Goal: Download file/media

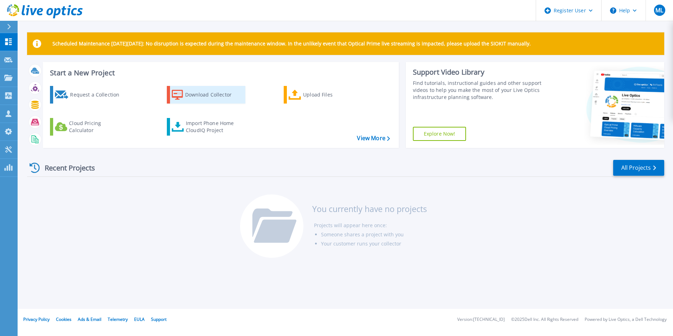
click at [213, 98] on div "Download Collector" at bounding box center [213, 95] width 56 height 14
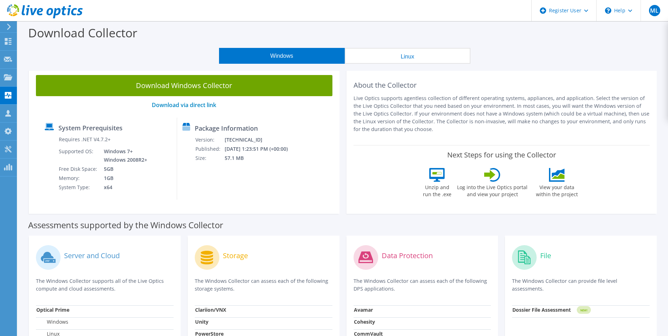
click at [284, 56] on button "Windows" at bounding box center [282, 56] width 126 height 16
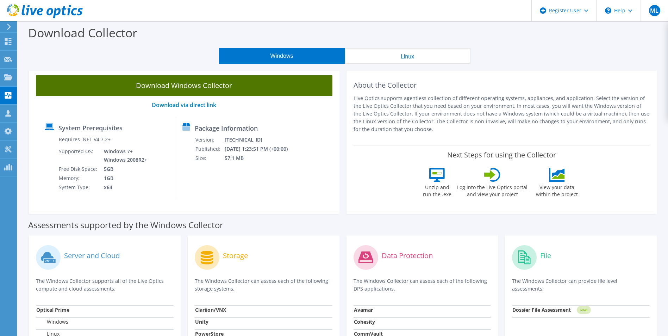
click at [165, 89] on link "Download Windows Collector" at bounding box center [184, 85] width 296 height 21
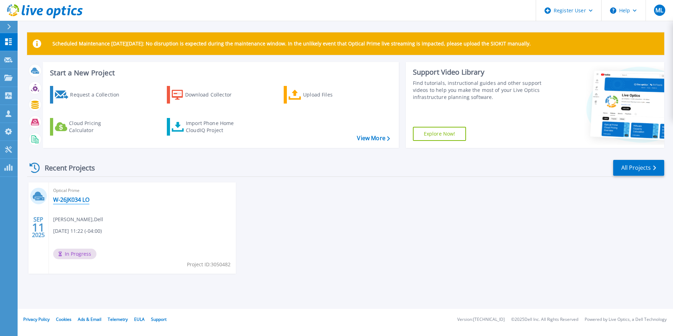
click at [73, 198] on link "W-26JK034 LO" at bounding box center [71, 199] width 36 height 7
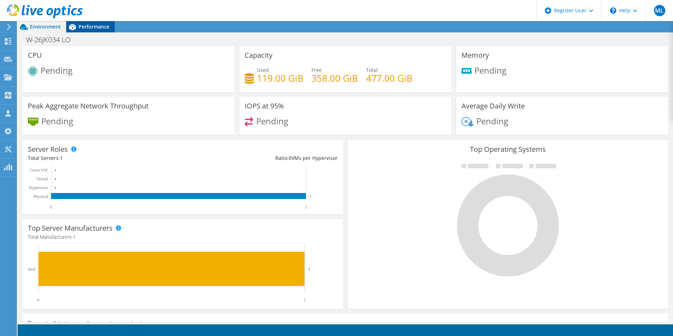
click at [107, 30] on div "Performance" at bounding box center [90, 26] width 49 height 11
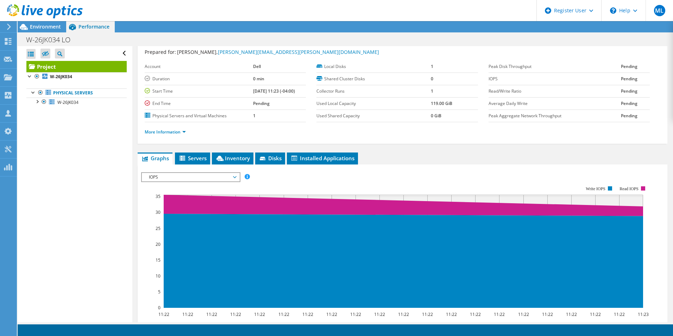
scroll to position [17, 0]
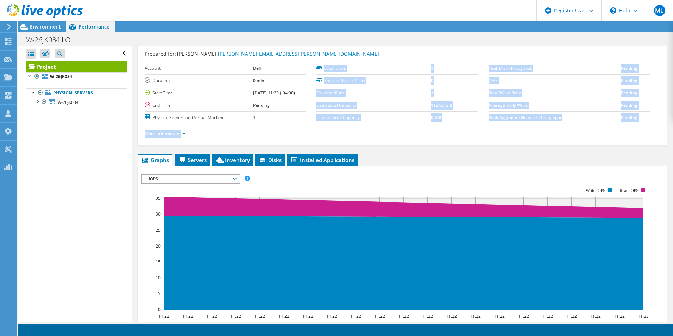
drag, startPoint x: 482, startPoint y: 67, endPoint x: 633, endPoint y: 130, distance: 164.1
click at [633, 130] on section "Prepared for: [PERSON_NAME], [PERSON_NAME][EMAIL_ADDRESS][PERSON_NAME][DOMAIN_N…" at bounding box center [403, 97] width 516 height 94
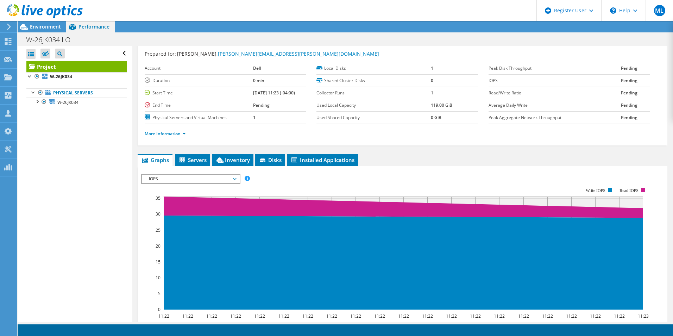
click at [633, 130] on ul "More Information" at bounding box center [403, 133] width 516 height 10
drag, startPoint x: 635, startPoint y: 125, endPoint x: 476, endPoint y: 61, distance: 171.5
click at [476, 61] on section "Prepared for: [PERSON_NAME], [PERSON_NAME][EMAIL_ADDRESS][PERSON_NAME][DOMAIN_N…" at bounding box center [403, 97] width 516 height 94
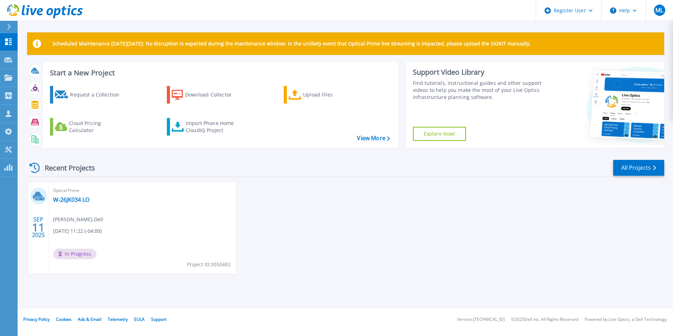
click at [84, 255] on span "In Progress" at bounding box center [74, 254] width 43 height 11
click at [651, 171] on link "All Projects" at bounding box center [638, 168] width 51 height 16
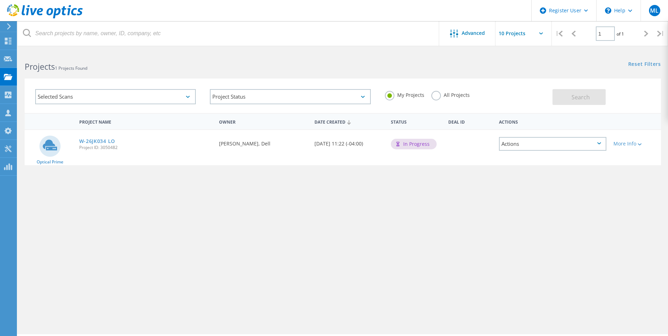
drag, startPoint x: 378, startPoint y: 144, endPoint x: 283, endPoint y: 143, distance: 95.1
click at [283, 143] on div "Optical Prime W-26JK034 LO Project ID: 3050482 Requested By [PERSON_NAME], Dell…" at bounding box center [343, 147] width 636 height 35
click at [283, 143] on div "Requested By [PERSON_NAME], Dell" at bounding box center [262, 141] width 95 height 23
click at [585, 146] on div "Actions" at bounding box center [552, 144] width 107 height 14
click at [494, 102] on div "My Projects All Projects" at bounding box center [465, 95] width 175 height 26
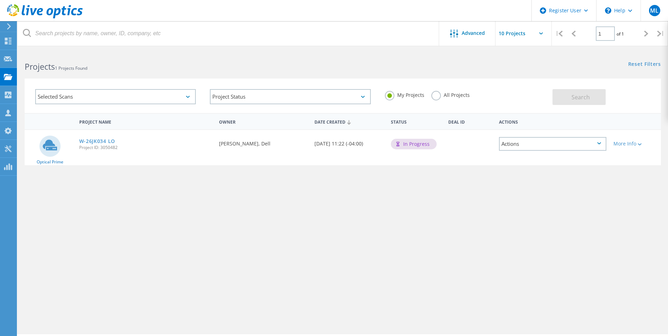
click at [633, 148] on div "More Info" at bounding box center [635, 141] width 51 height 23
click at [638, 145] on div at bounding box center [638, 144] width 5 height 4
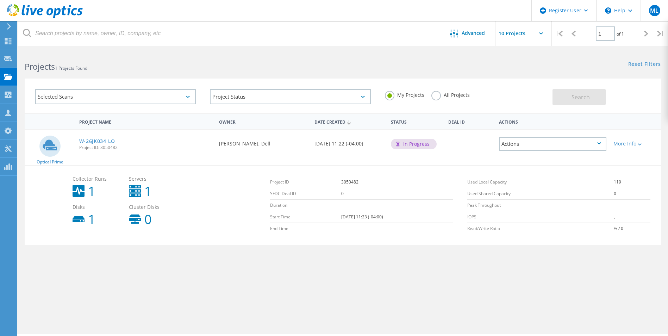
click at [630, 141] on div "More Info" at bounding box center [635, 143] width 44 height 5
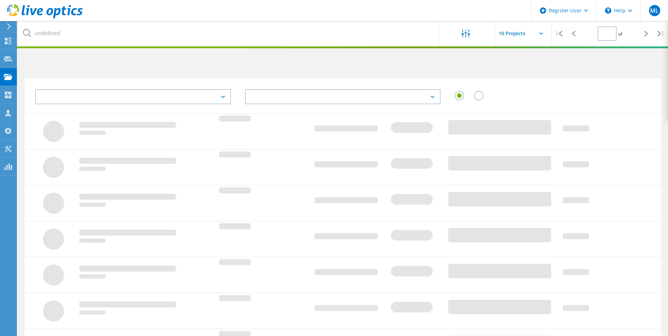
type input "1"
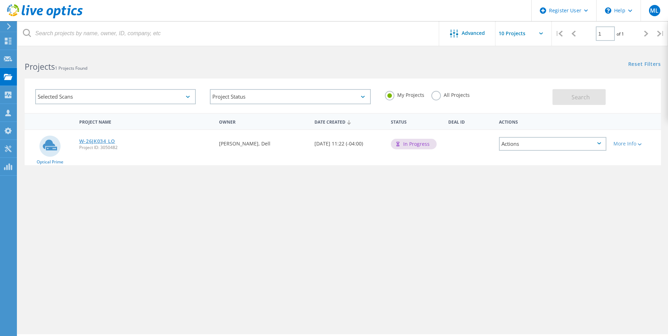
click at [102, 143] on link "W-26JK034 LO" at bounding box center [97, 141] width 36 height 5
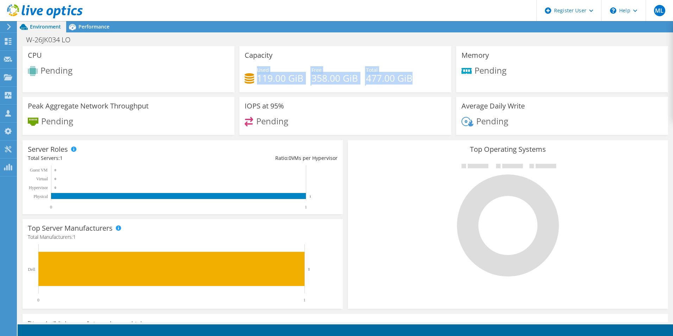
drag, startPoint x: 307, startPoint y: 74, endPoint x: 442, endPoint y: 88, distance: 135.9
click at [442, 88] on div "Used 119.00 GiB Free 358.00 GiB Total 477.00 GiB" at bounding box center [345, 77] width 201 height 23
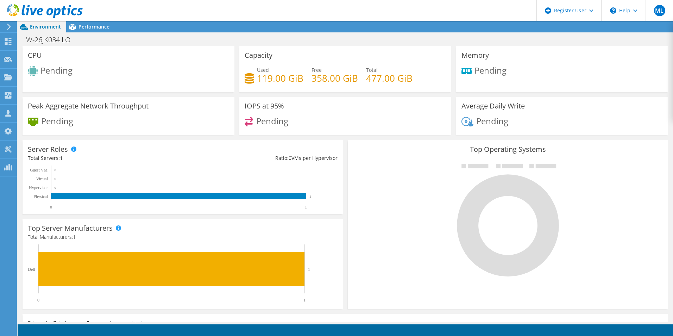
drag, startPoint x: 442, startPoint y: 88, endPoint x: 432, endPoint y: 85, distance: 10.6
click at [432, 85] on div "Used 119.00 GiB Free 358.00 GiB Total 477.00 GiB" at bounding box center [345, 77] width 201 height 23
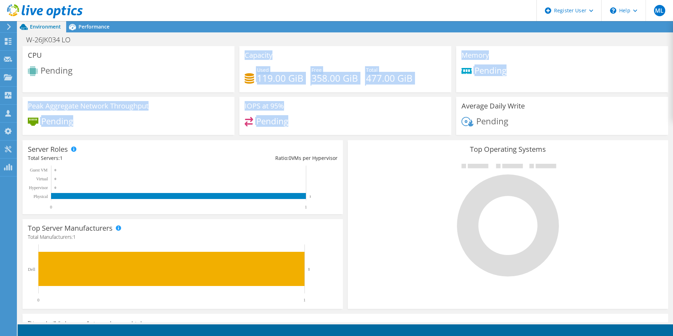
drag, startPoint x: 327, startPoint y: 136, endPoint x: 238, endPoint y: 57, distance: 118.7
click at [238, 57] on div "CPU Pending Capacity Used 119.00 GiB Free 358.00 GiB Total 477.00 GiB Memory Pe…" at bounding box center [345, 93] width 651 height 94
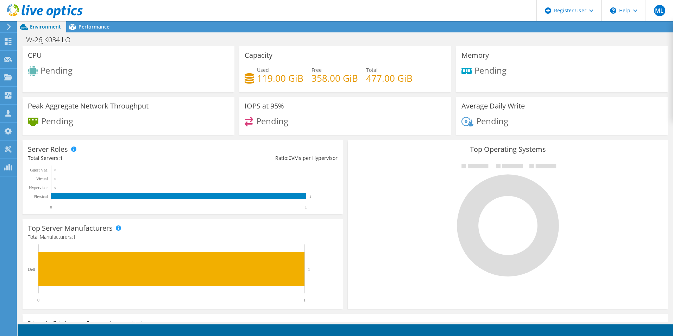
click at [239, 57] on div "Capacity Used 119.00 GiB Free 358.00 GiB Total 477.00 GiB" at bounding box center [345, 69] width 212 height 46
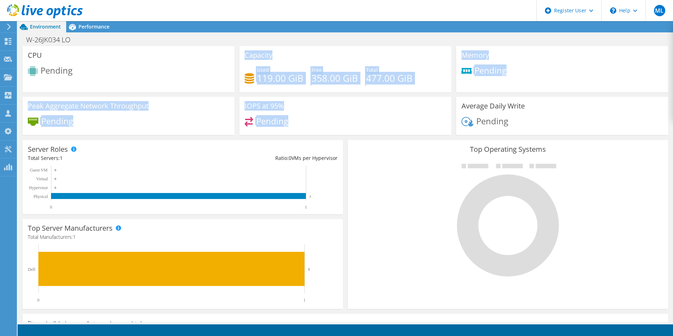
drag, startPoint x: 240, startPoint y: 56, endPoint x: 313, endPoint y: 124, distance: 100.4
click at [313, 124] on div "CPU Pending Capacity Used 119.00 GiB Free 358.00 GiB Total 477.00 GiB Memory Pe…" at bounding box center [345, 93] width 651 height 94
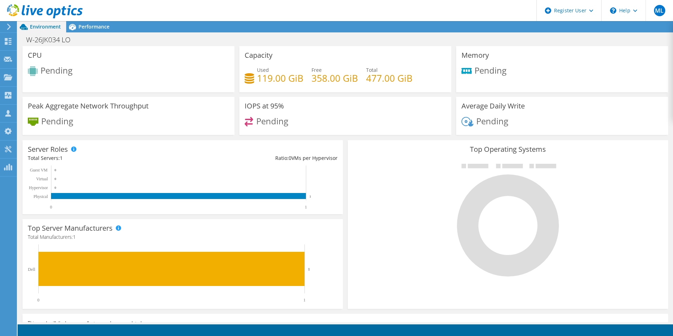
click at [313, 124] on div "Pending" at bounding box center [345, 124] width 201 height 15
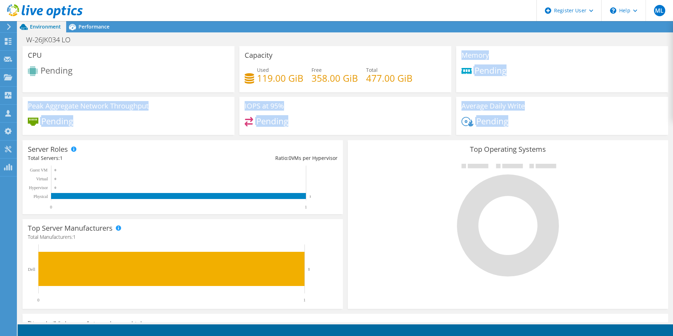
drag, startPoint x: 459, startPoint y: 55, endPoint x: 529, endPoint y: 123, distance: 97.1
click at [529, 123] on div "CPU Pending Capacity Used 119.00 GiB Free 358.00 GiB Total 477.00 GiB Memory Pe…" at bounding box center [345, 93] width 651 height 94
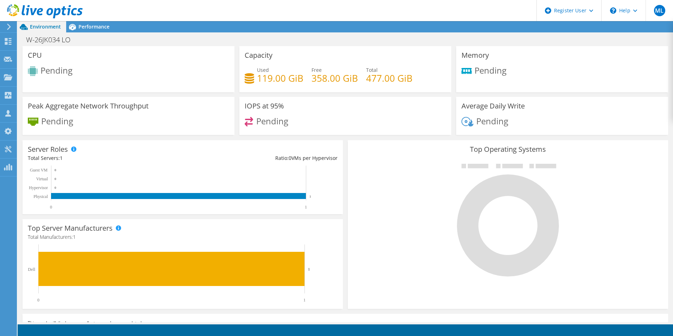
click at [529, 123] on div "Pending" at bounding box center [562, 124] width 201 height 15
drag, startPoint x: 451, startPoint y: 149, endPoint x: 567, endPoint y: 263, distance: 163.0
click at [567, 263] on div "Top Operating Systems Windows Linux VMware" at bounding box center [508, 224] width 320 height 169
click at [567, 263] on div at bounding box center [508, 219] width 310 height 119
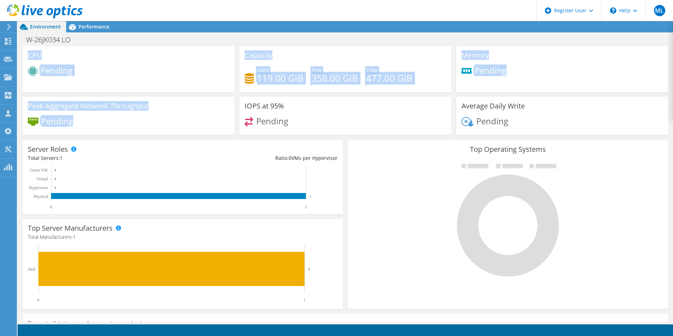
drag, startPoint x: 82, startPoint y: 129, endPoint x: 27, endPoint y: 53, distance: 93.3
click at [27, 53] on div "CPU Pending Capacity Used 119.00 GiB Free 358.00 GiB Total 477.00 GiB Memory Pe…" at bounding box center [345, 93] width 651 height 94
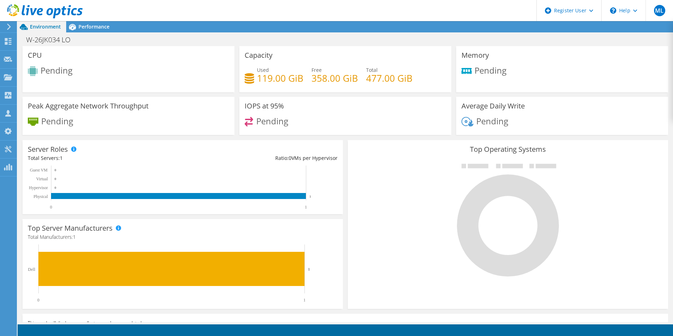
click at [27, 53] on div "CPU Pending" at bounding box center [129, 69] width 212 height 46
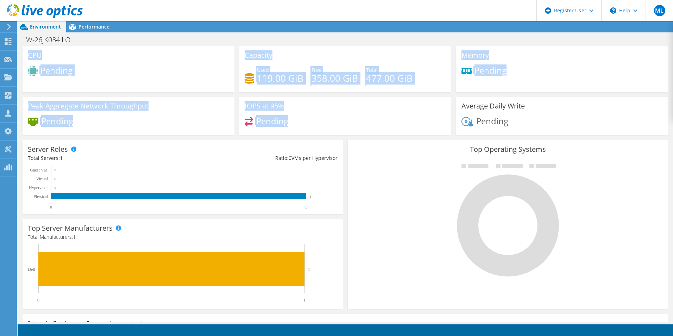
drag, startPoint x: 27, startPoint y: 53, endPoint x: 372, endPoint y: 121, distance: 351.2
click at [372, 121] on div "CPU Pending Capacity Used 119.00 GiB Free 358.00 GiB Total 477.00 GiB Memory Pe…" at bounding box center [345, 93] width 651 height 94
click at [372, 121] on div "Pending" at bounding box center [345, 124] width 201 height 15
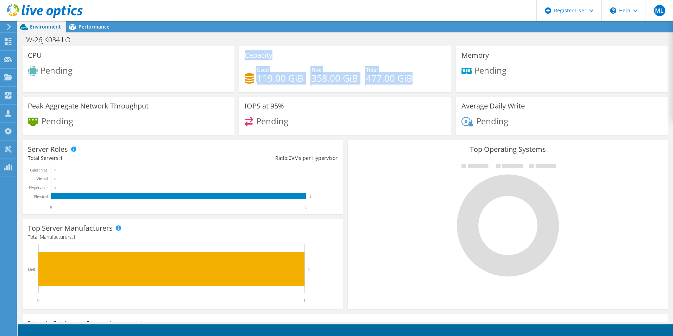
drag, startPoint x: 242, startPoint y: 56, endPoint x: 411, endPoint y: 79, distance: 170.6
click at [411, 79] on div "Capacity Used 119.00 GiB Free 358.00 GiB Total 477.00 GiB" at bounding box center [345, 69] width 212 height 46
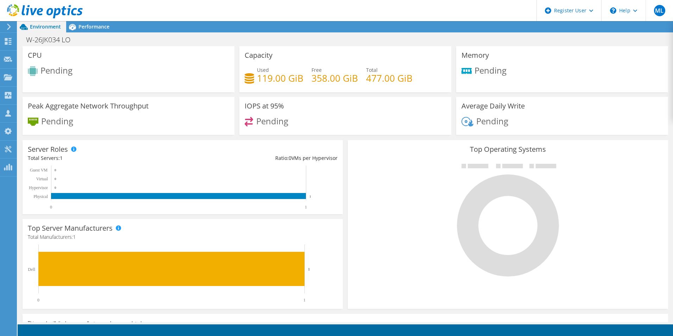
click at [412, 79] on div "Used 119.00 GiB Free 358.00 GiB Total 477.00 GiB" at bounding box center [345, 77] width 201 height 23
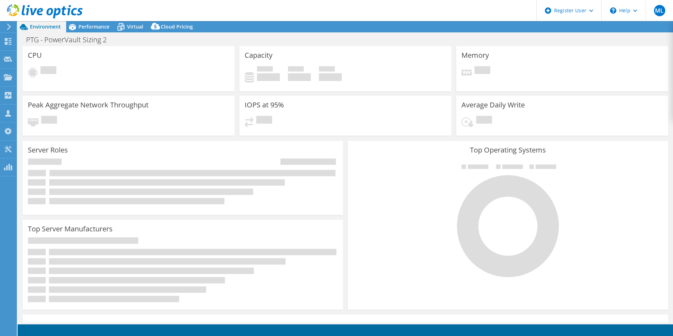
select select "USD"
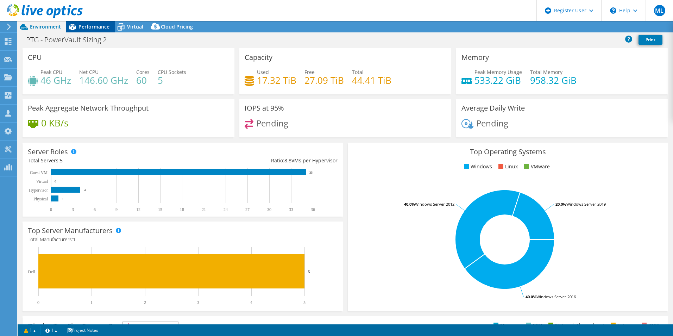
click at [82, 26] on span "Performance" at bounding box center [94, 26] width 31 height 7
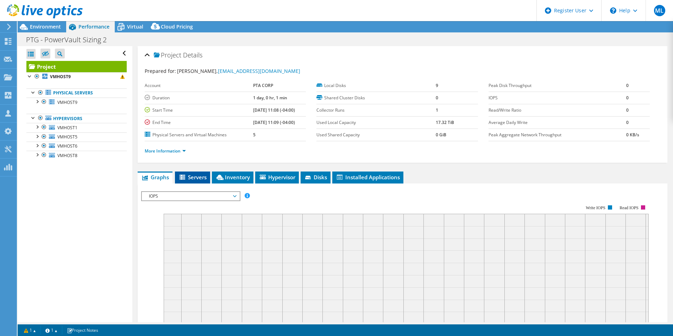
click at [184, 178] on icon at bounding box center [183, 178] width 7 height 6
